Goal: Obtain resource: Download file/media

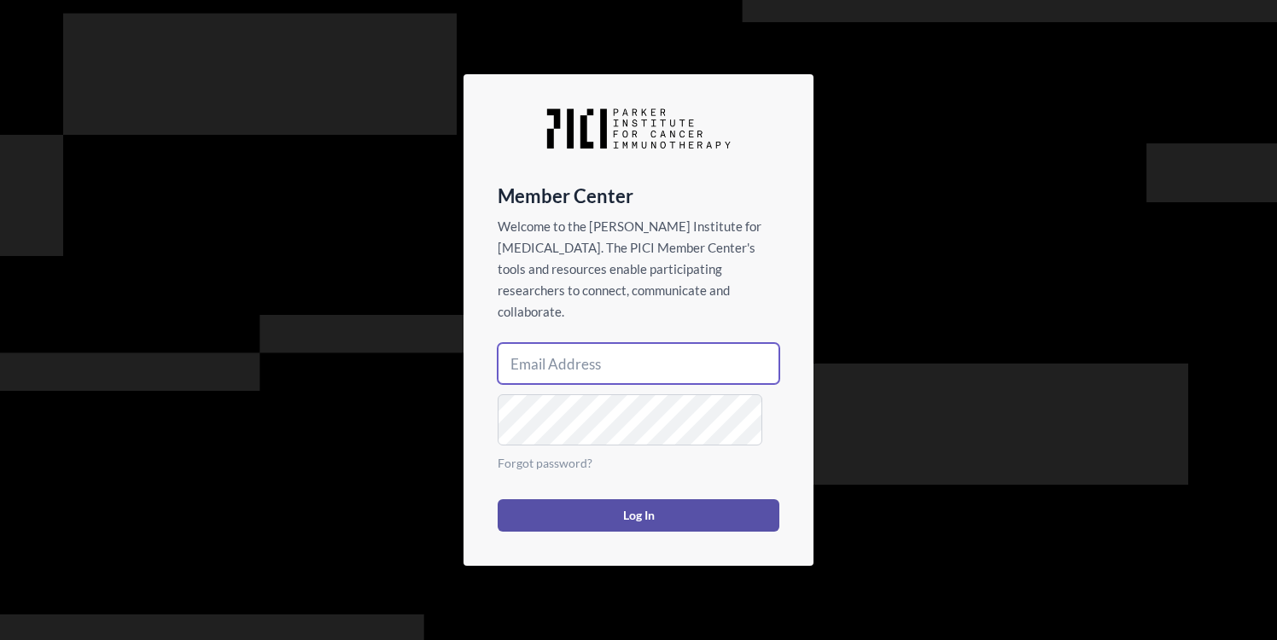
type input "[EMAIL_ADDRESS][DOMAIN_NAME]"
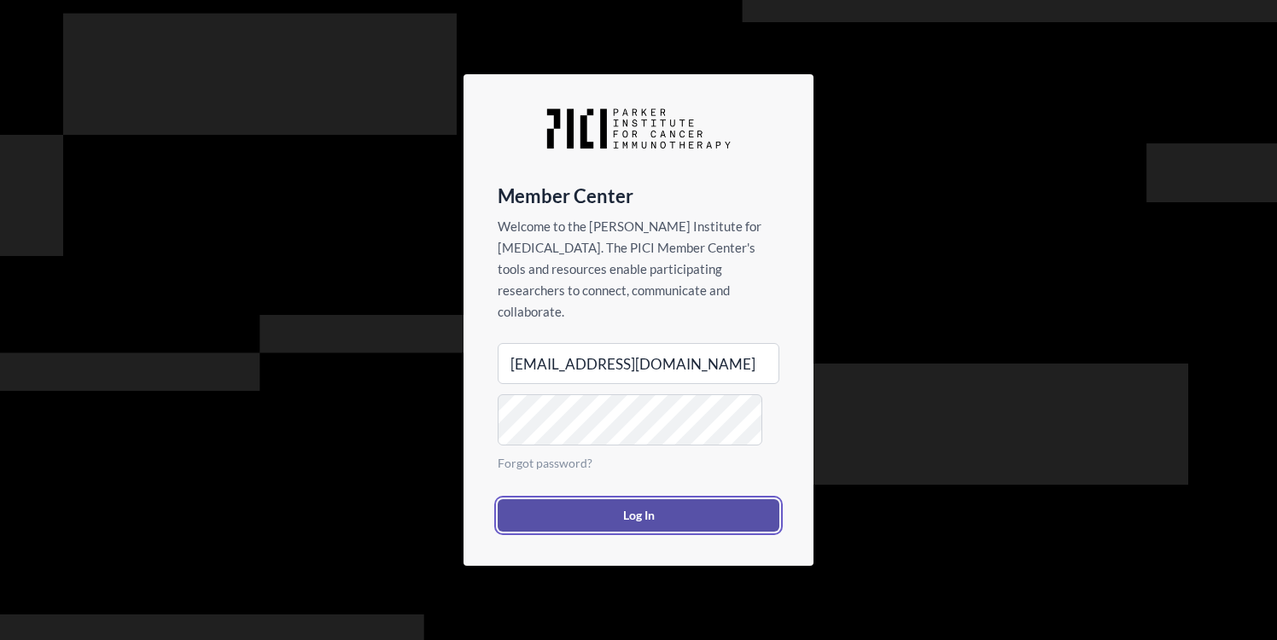
click at [616, 532] on button "Log In" at bounding box center [639, 515] width 282 height 32
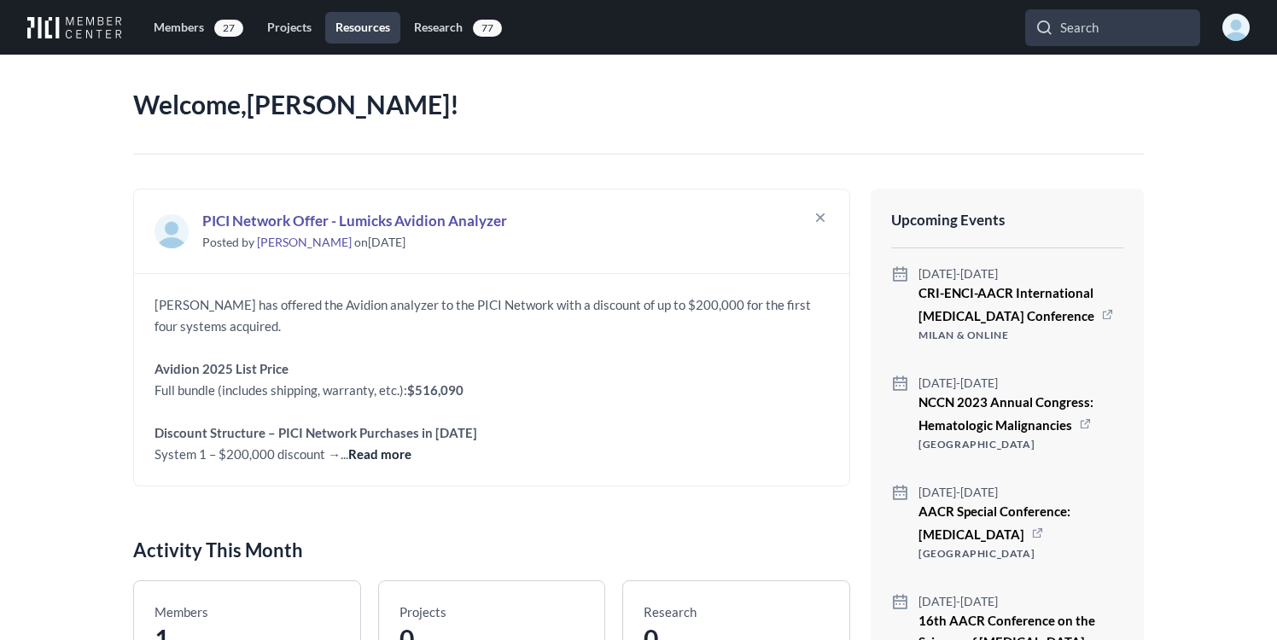
click at [400, 33] on link "Resources" at bounding box center [362, 28] width 75 height 32
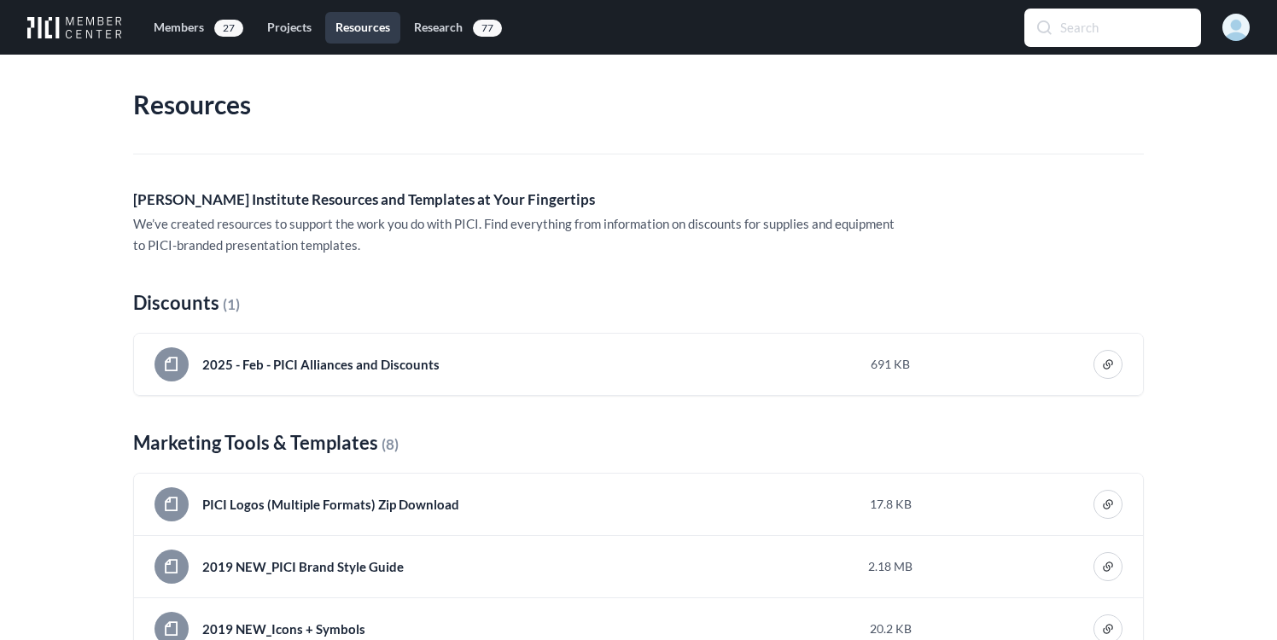
click at [1088, 39] on input "Search" at bounding box center [1112, 27] width 175 height 37
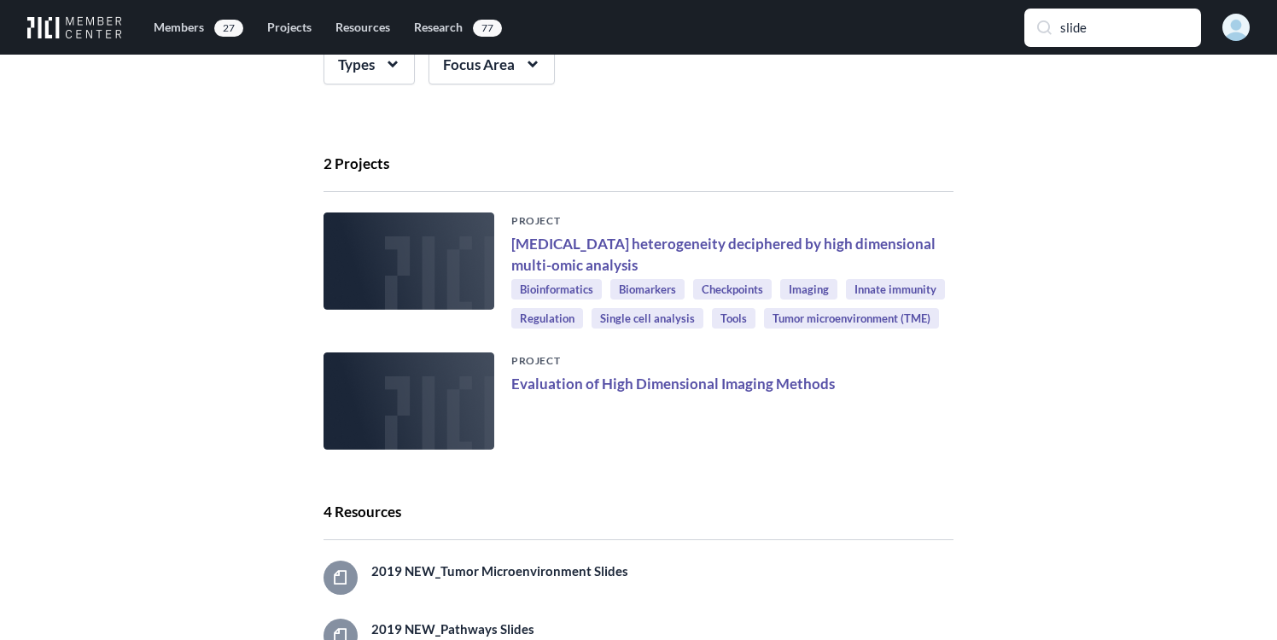
scroll to position [20, 0]
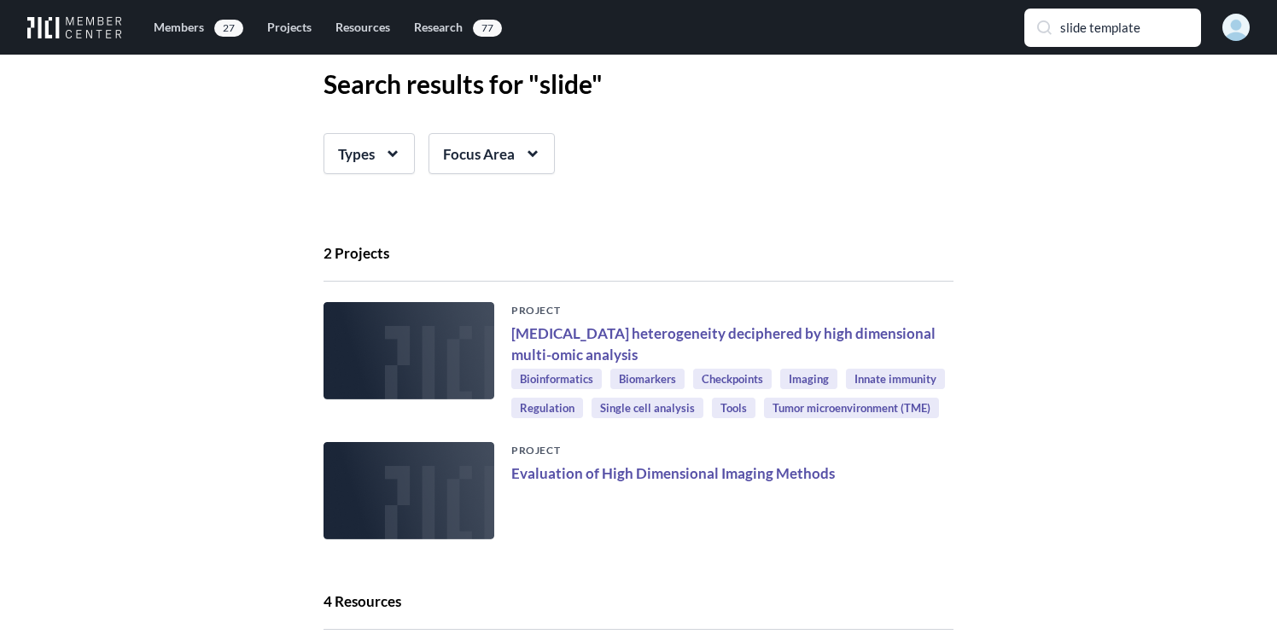
type input "slide template"
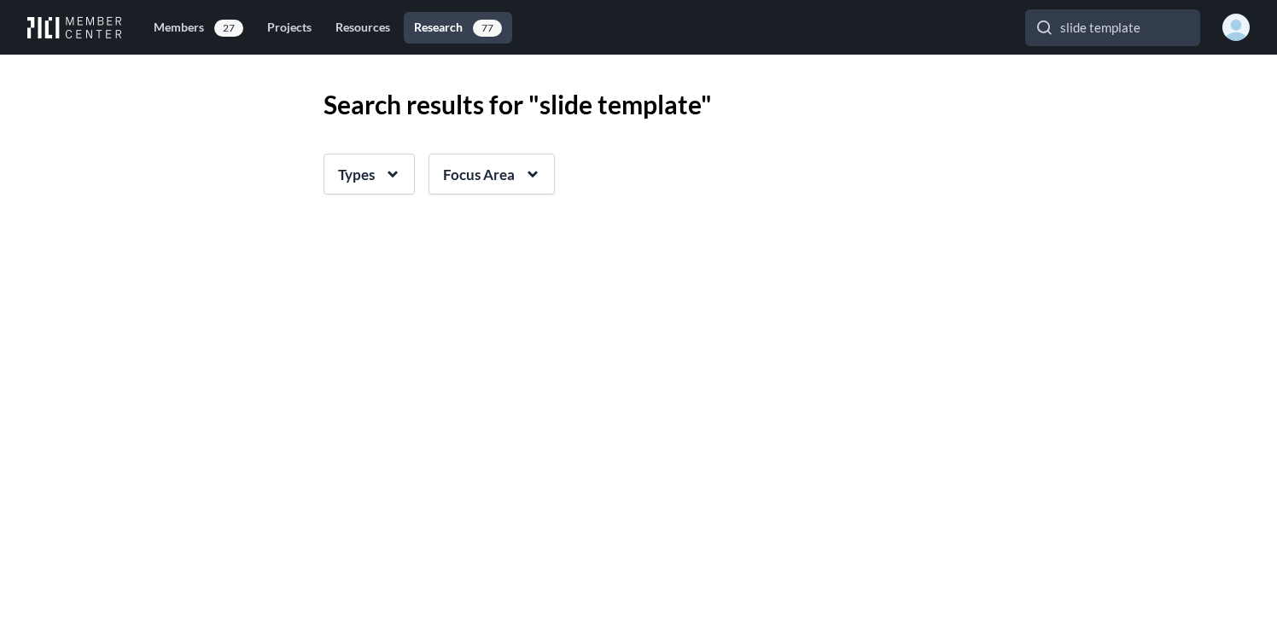
click at [498, 42] on link "Research 77" at bounding box center [458, 28] width 108 height 32
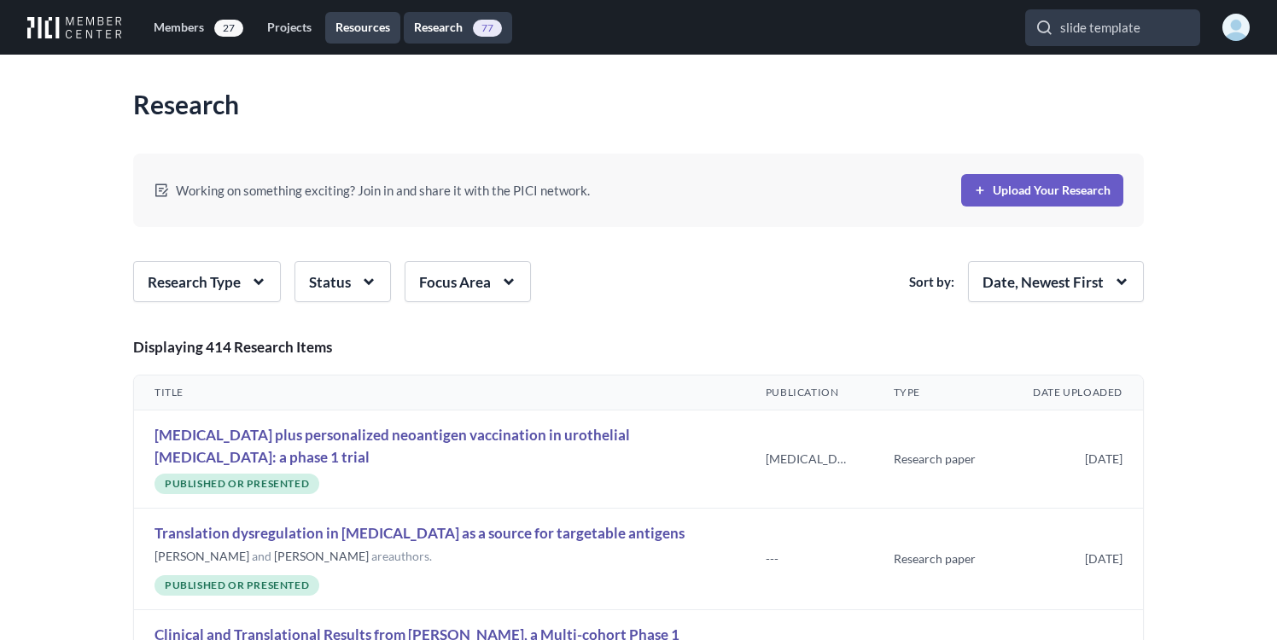
click at [400, 39] on link "Resources" at bounding box center [362, 28] width 75 height 32
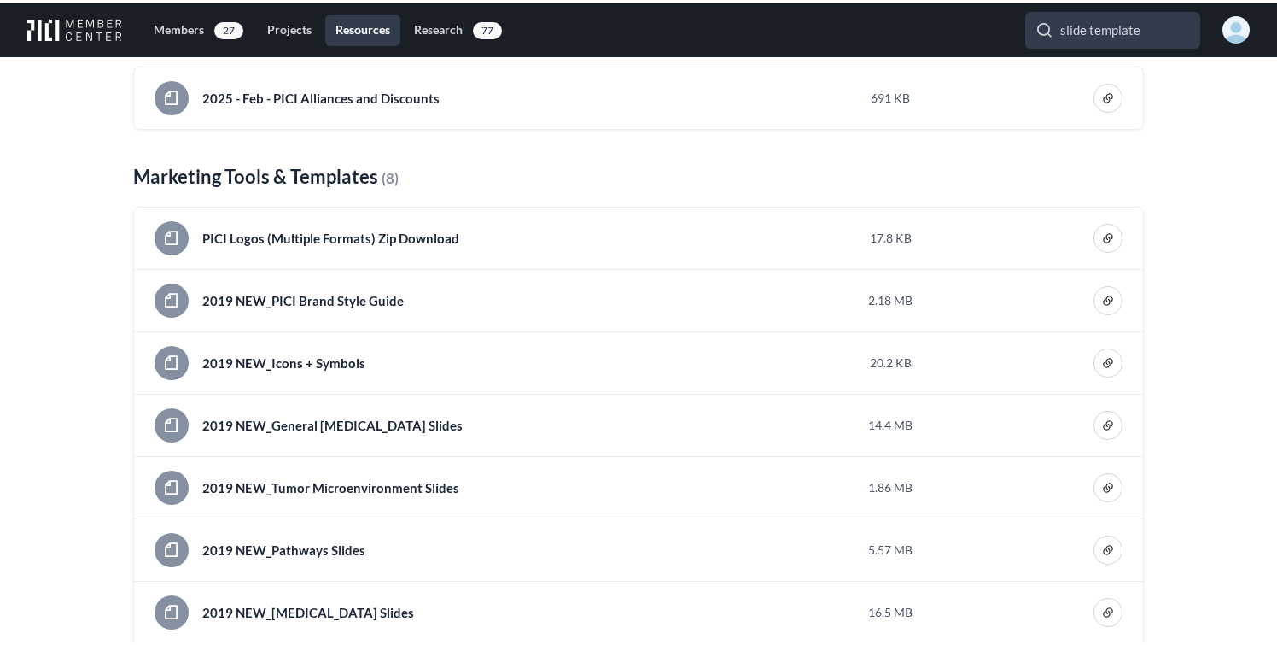
scroll to position [268, 0]
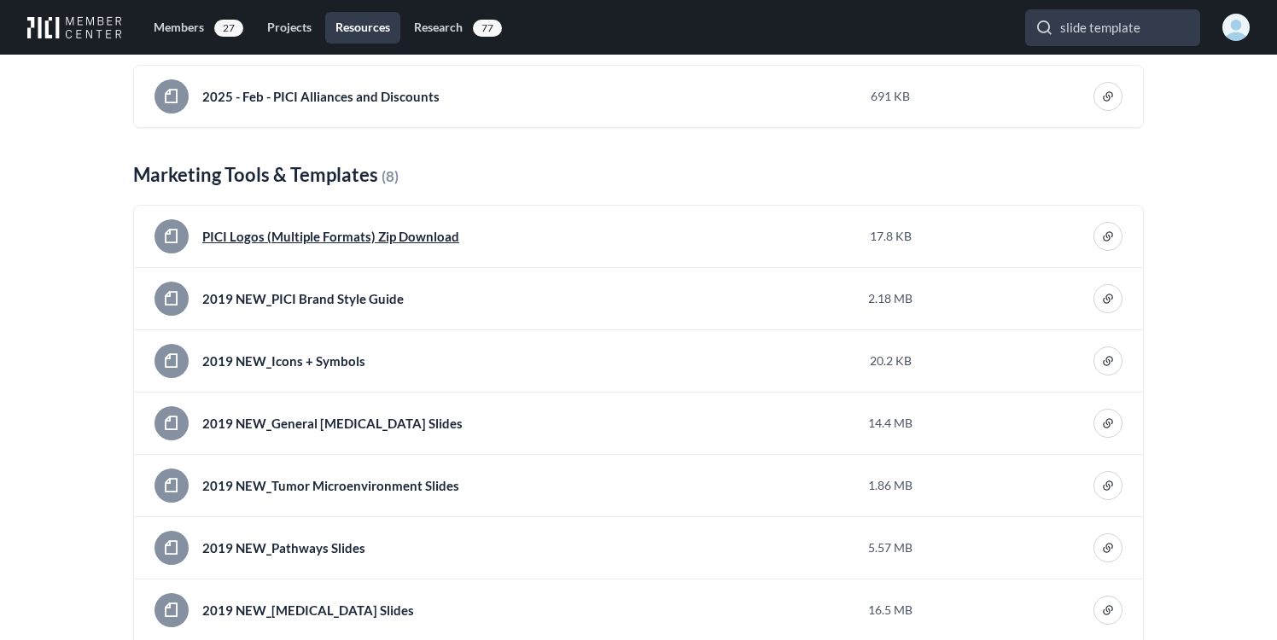
click at [298, 248] on h4 "PICI Logos (Multiple Formats) Zip Download" at bounding box center [330, 236] width 257 height 21
